Goal: Find specific page/section: Find specific page/section

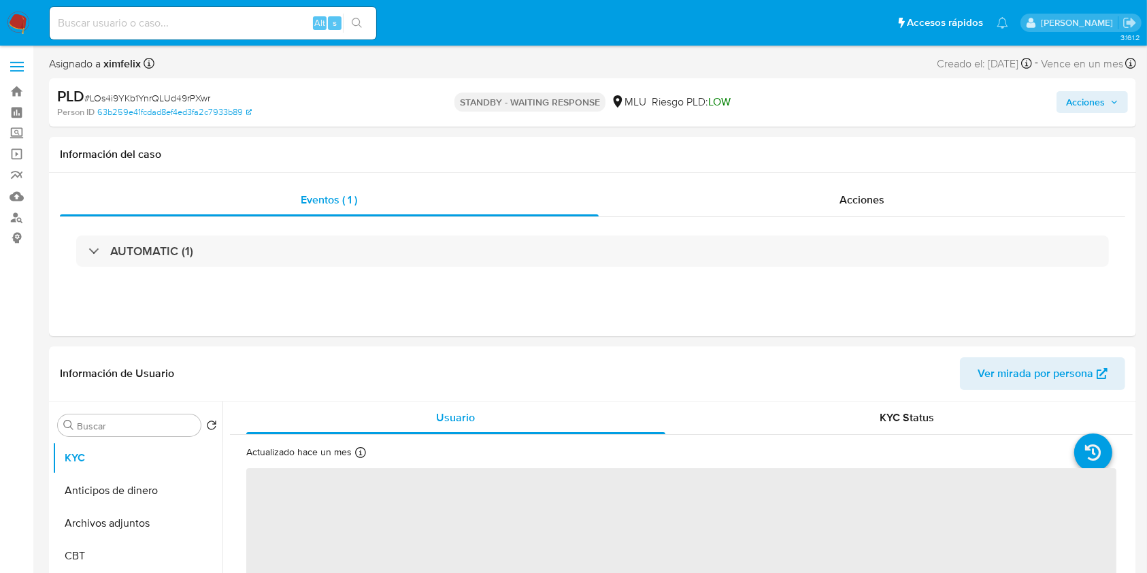
select select "10"
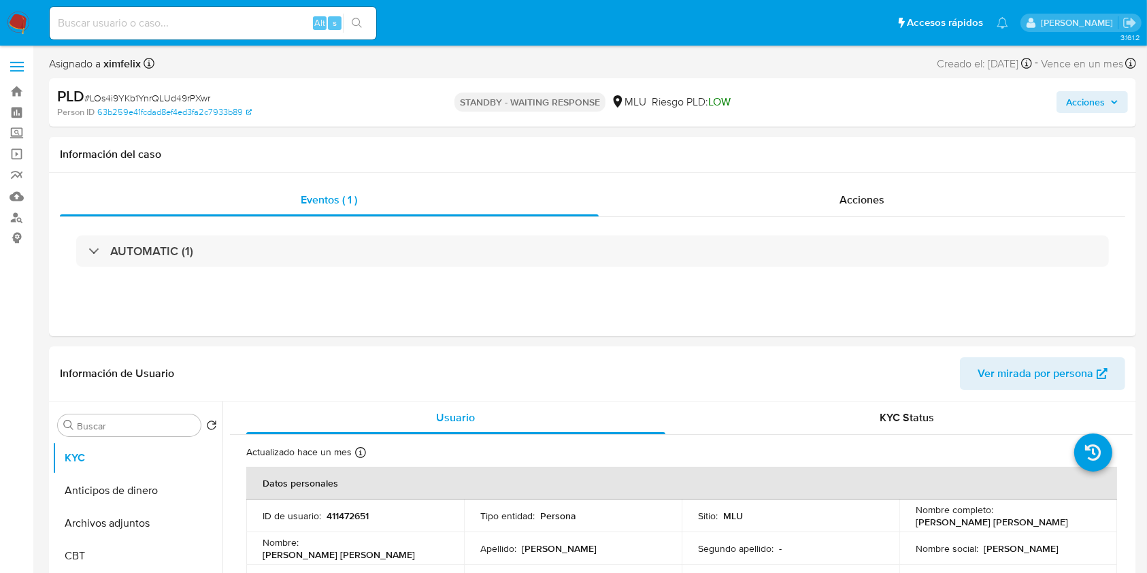
click at [12, 20] on img at bounding box center [18, 23] width 23 height 23
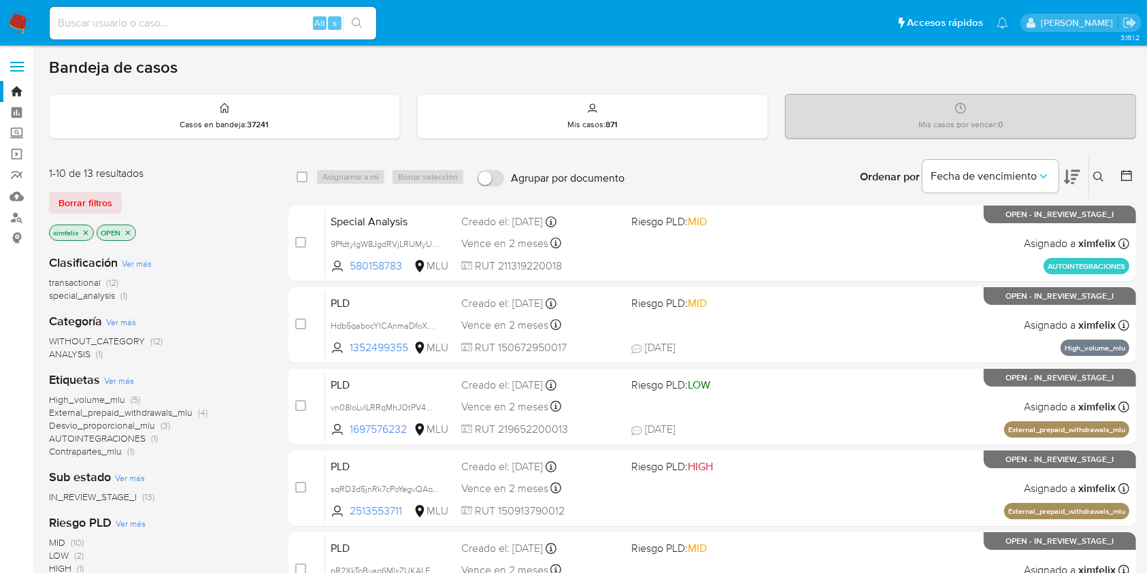
click at [1073, 169] on icon at bounding box center [1072, 177] width 16 height 16
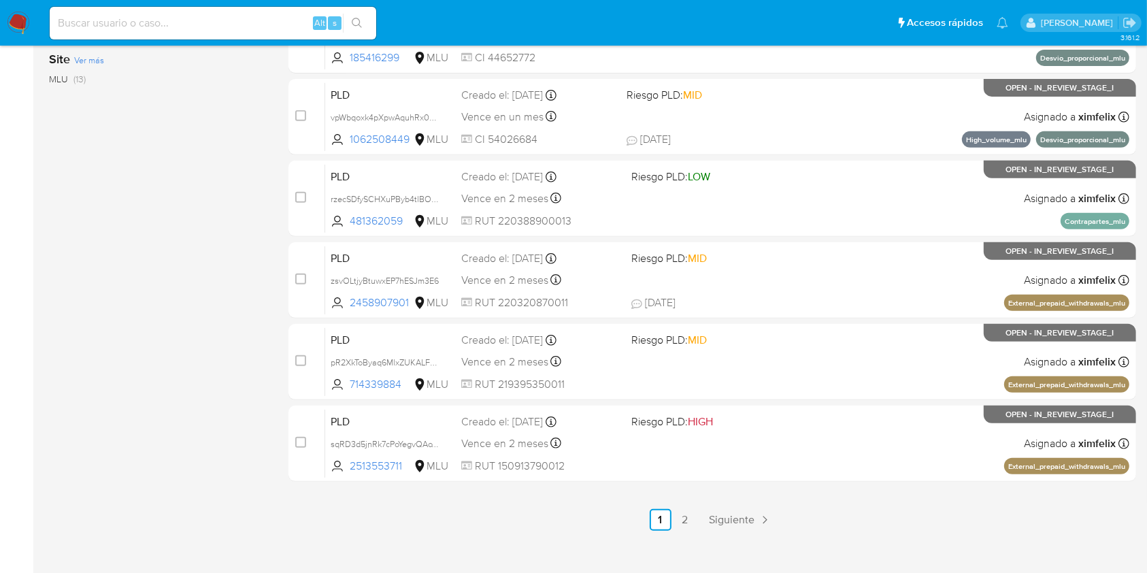
scroll to position [550, 0]
